Goal: Task Accomplishment & Management: Use online tool/utility

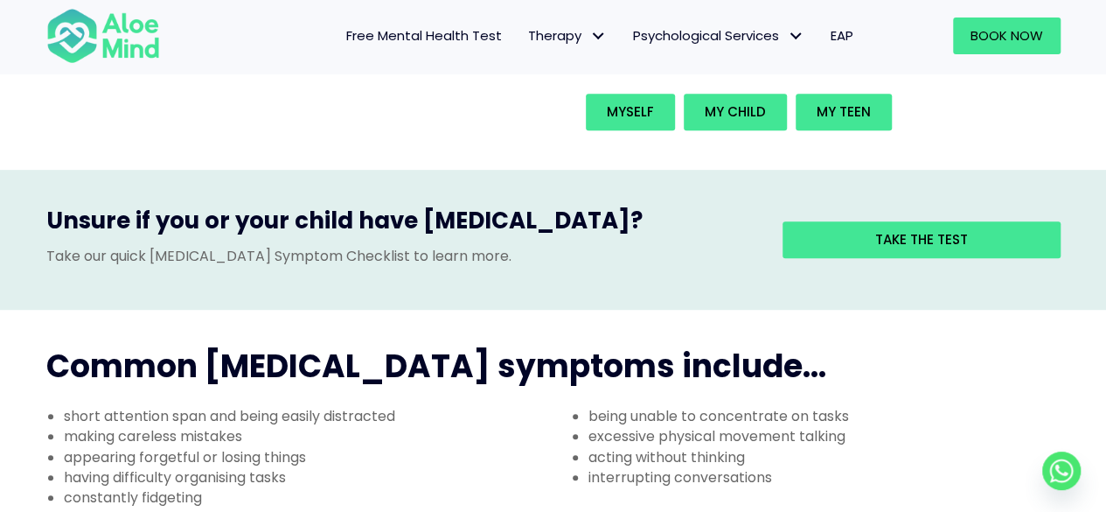
scroll to position [350, 0]
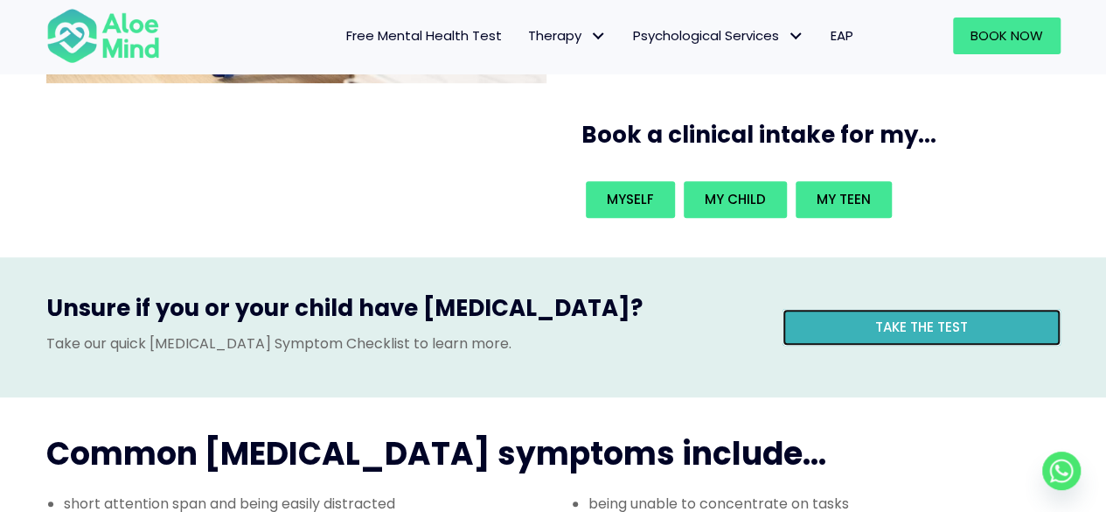
click at [910, 317] on span "Take the test" at bounding box center [921, 326] width 93 height 18
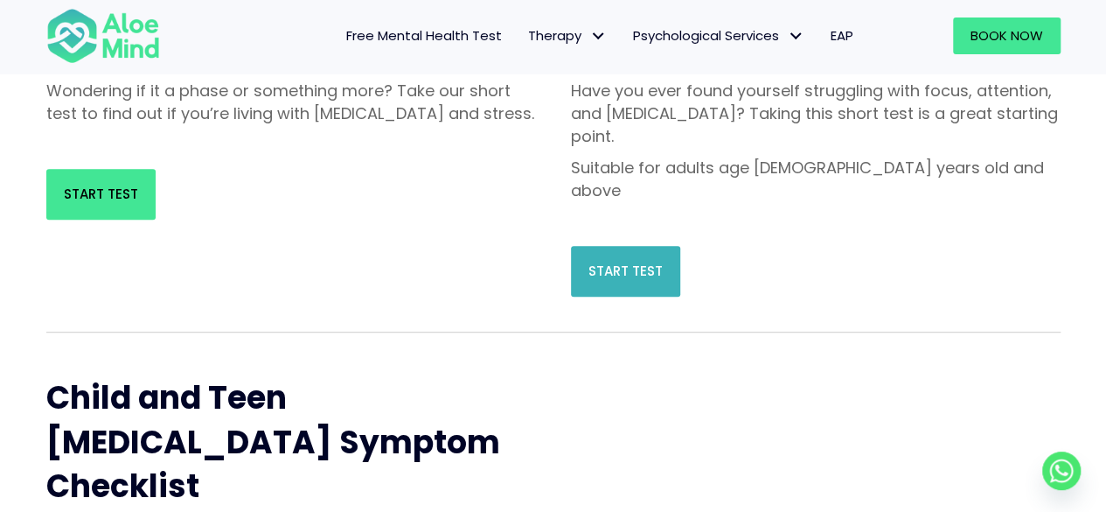
scroll to position [350, 0]
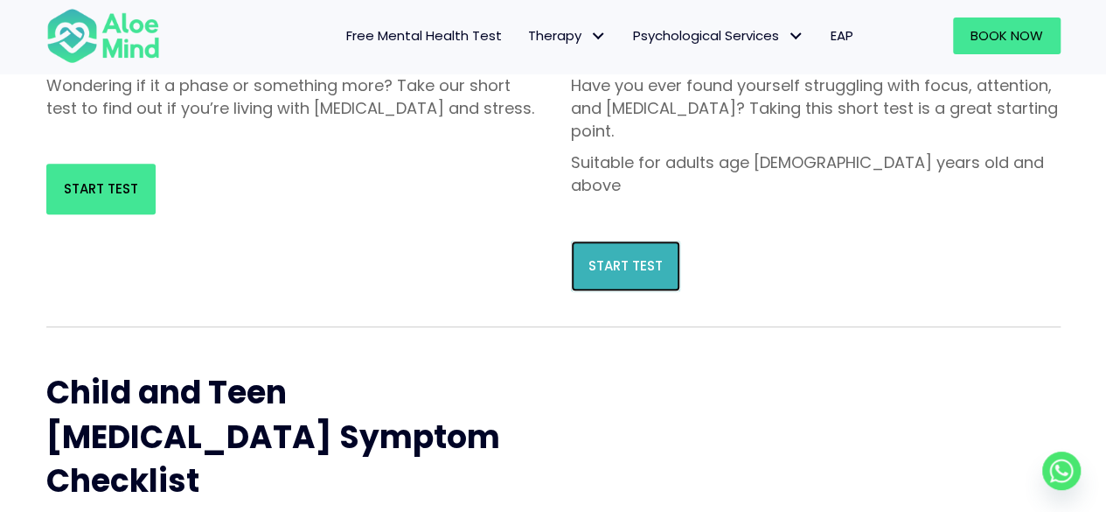
click at [632, 256] on span "Start Test" at bounding box center [626, 265] width 74 height 18
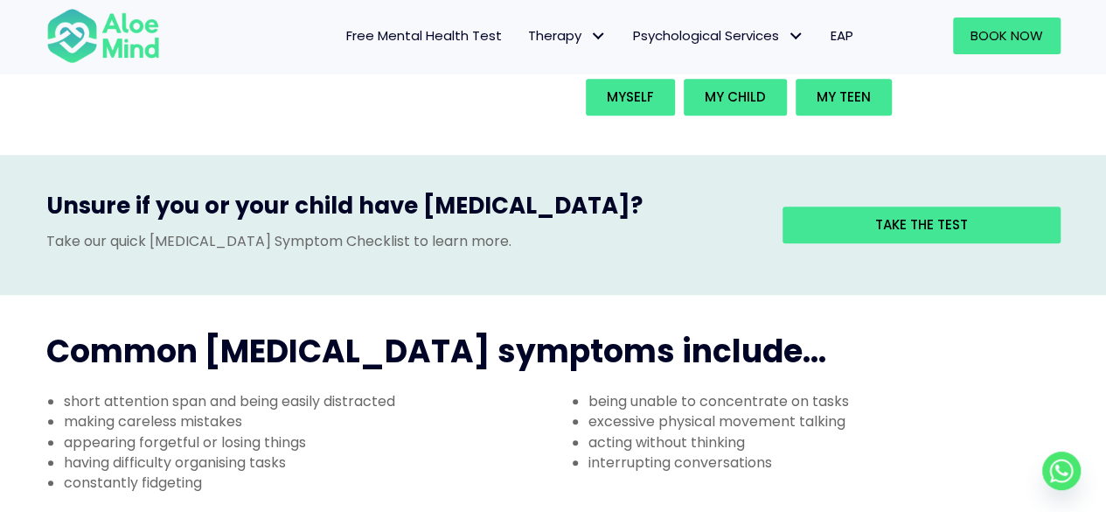
scroll to position [525, 0]
